Goal: Task Accomplishment & Management: Use online tool/utility

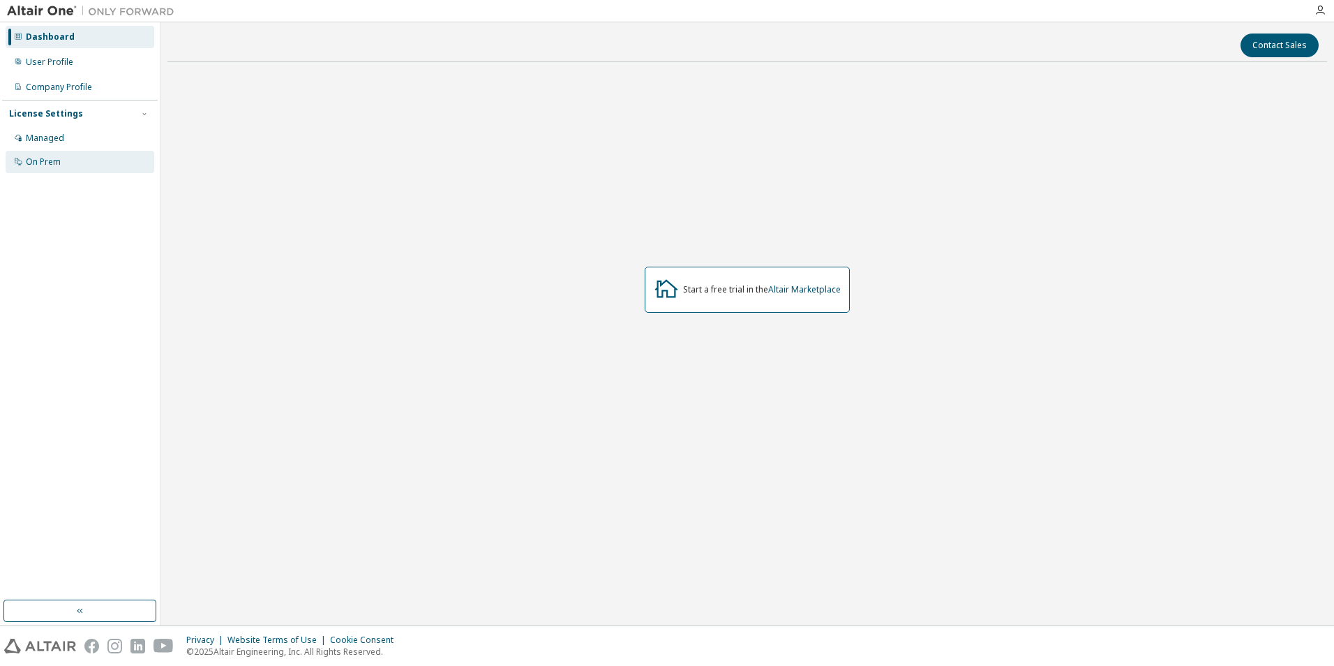
click at [47, 162] on div "On Prem" at bounding box center [43, 161] width 35 height 11
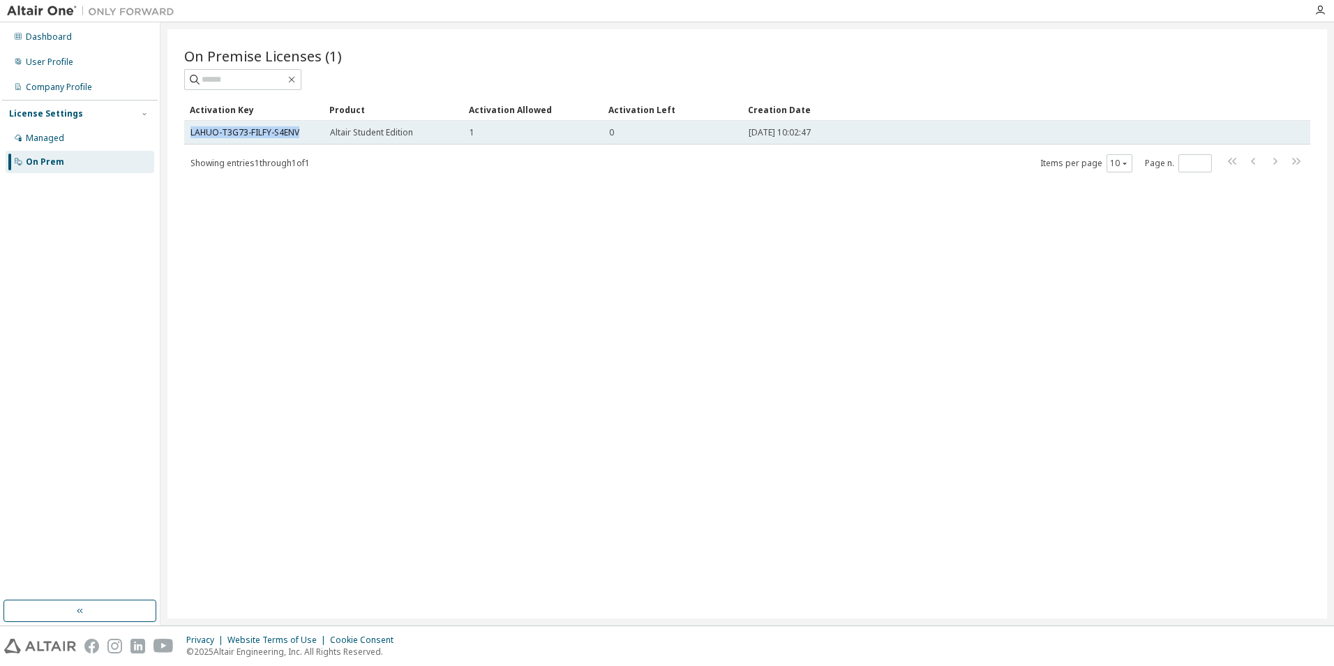
drag, startPoint x: 312, startPoint y: 131, endPoint x: 187, endPoint y: 133, distance: 124.9
click at [187, 133] on td "LAHUO-T3G73-FILFY-S4ENV" at bounding box center [254, 133] width 140 height 24
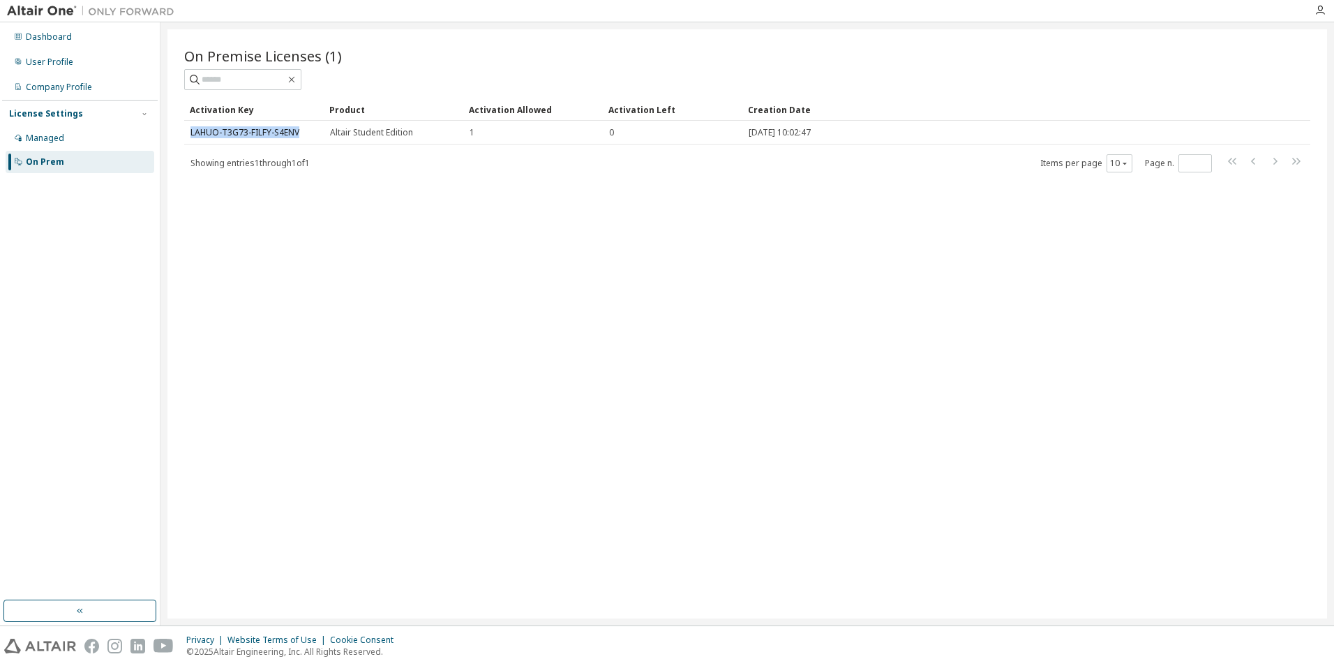
copy link "LAHUO-T3G73-FILFY-S4ENV"
drag, startPoint x: 1152, startPoint y: 329, endPoint x: 1157, endPoint y: 336, distance: 8.5
click at [1153, 334] on div "On Premise Licenses (1) Clear Load Save Save As Field Operator Value Select fil…" at bounding box center [747, 323] width 1160 height 589
